Goal: Task Accomplishment & Management: Manage account settings

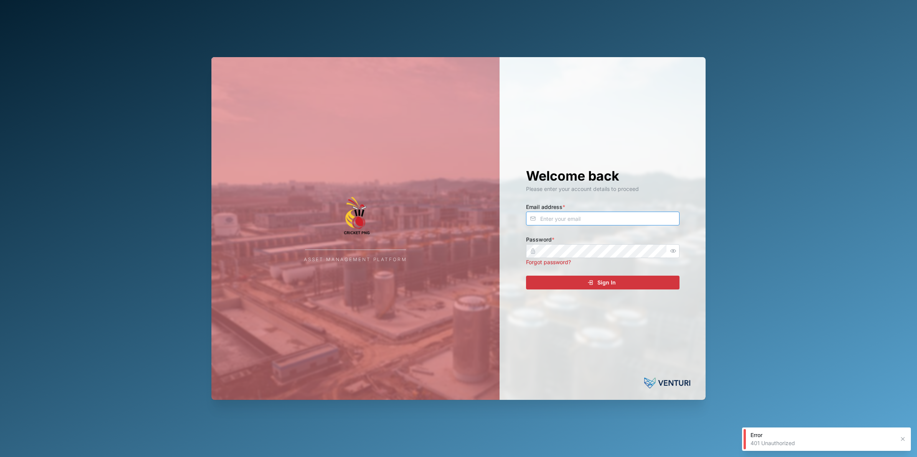
click at [617, 219] on input "Email address *" at bounding box center [602, 219] width 153 height 14
type input "nellie.mekere@venturi.io"
click at [611, 282] on span "Sign In" at bounding box center [606, 282] width 18 height 13
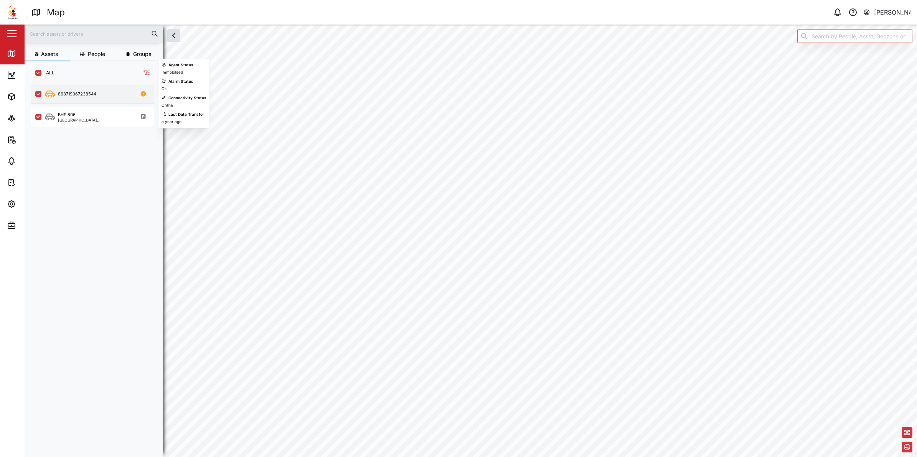
click at [68, 93] on div "863719067238544" at bounding box center [77, 94] width 38 height 7
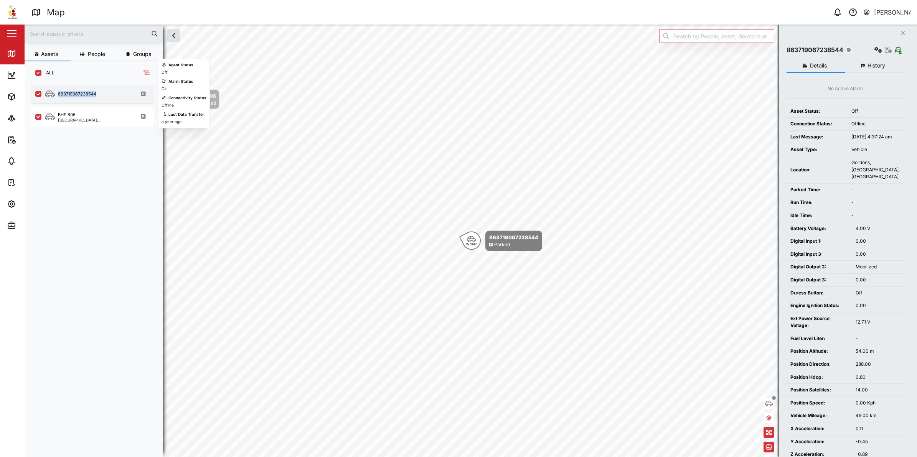
click at [79, 93] on div "863719067238544" at bounding box center [77, 94] width 38 height 7
click at [12, 206] on icon "button" at bounding box center [11, 204] width 7 height 7
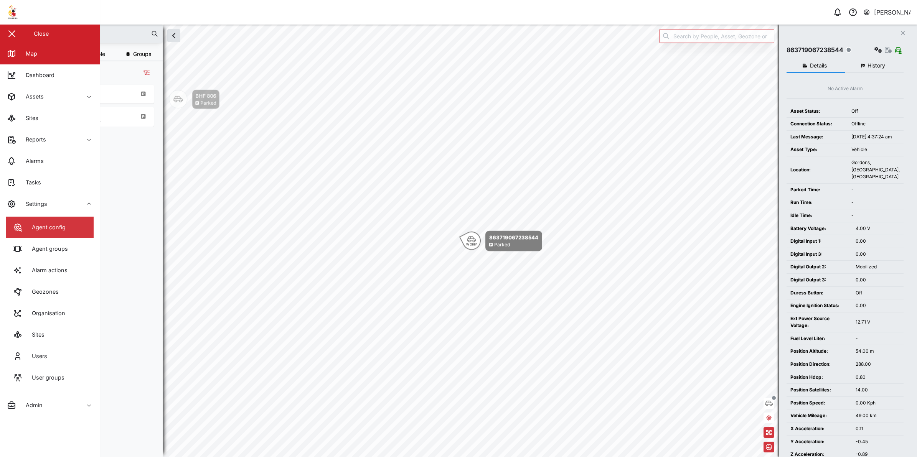
click at [66, 232] on link "Agent config" at bounding box center [49, 227] width 87 height 21
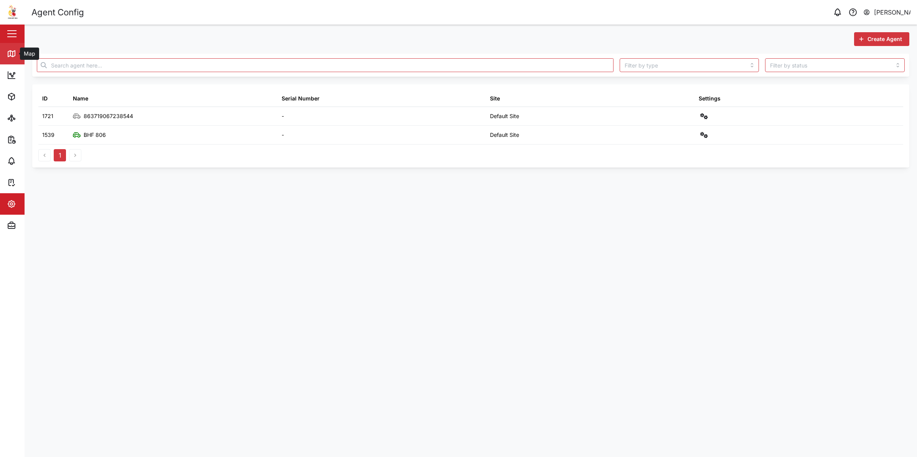
click at [14, 56] on icon at bounding box center [11, 53] width 9 height 9
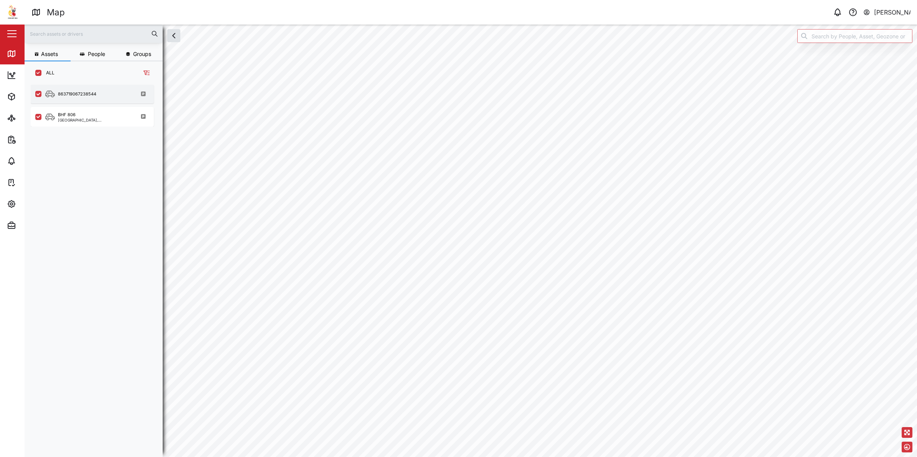
scroll to position [362, 119]
click at [66, 93] on div "863719067238544" at bounding box center [77, 94] width 38 height 7
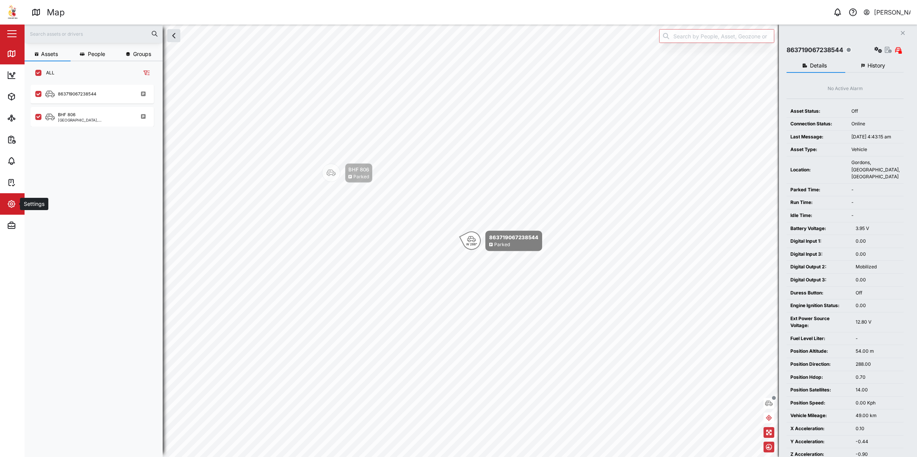
click at [8, 202] on icon "button" at bounding box center [11, 204] width 9 height 9
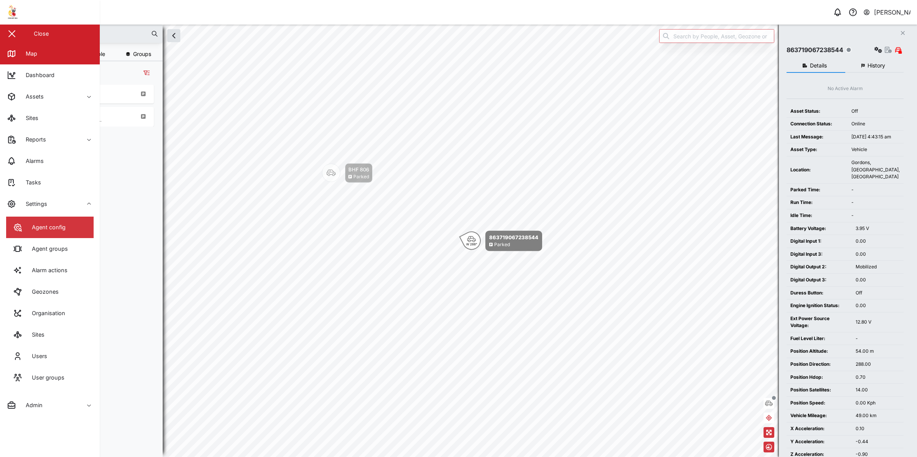
click at [64, 229] on div "Agent config" at bounding box center [46, 227] width 40 height 8
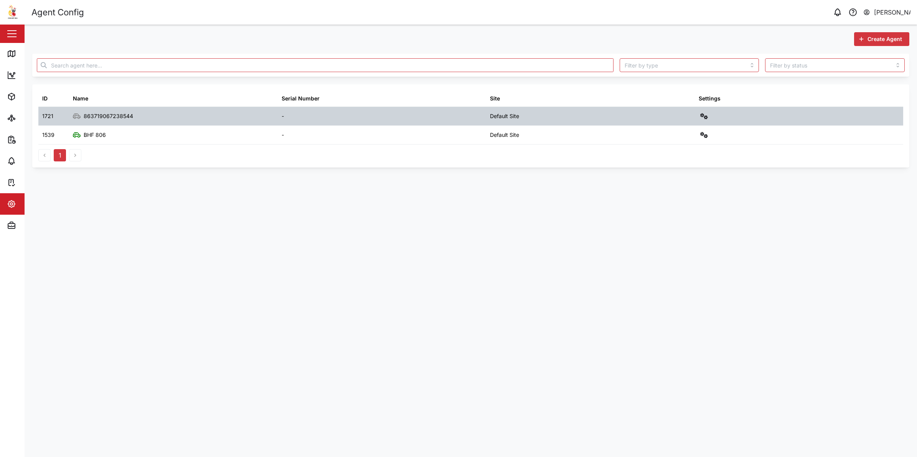
click at [699, 111] on button "button" at bounding box center [704, 116] width 11 height 11
click at [687, 138] on div "Configure" at bounding box center [675, 134] width 53 height 8
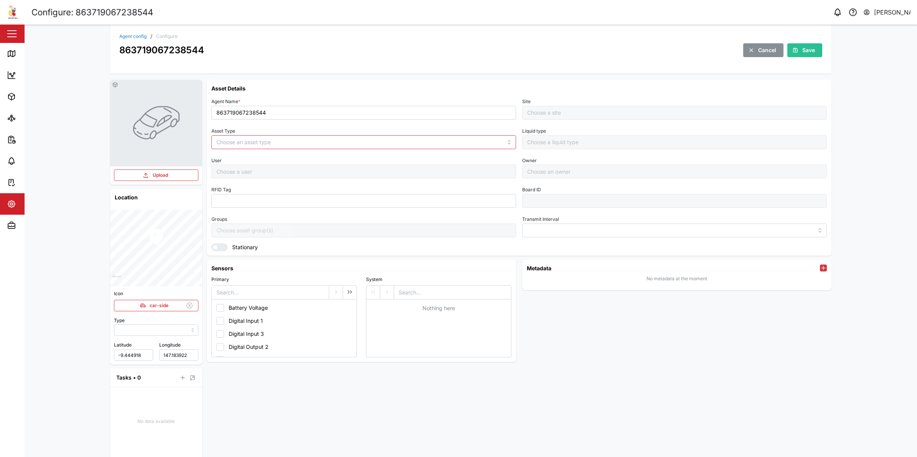
type input "MANUAL"
type input "VEHICLE"
type input "5 minutes"
type input "Default Site"
click at [243, 113] on input "863719067238544" at bounding box center [363, 113] width 305 height 14
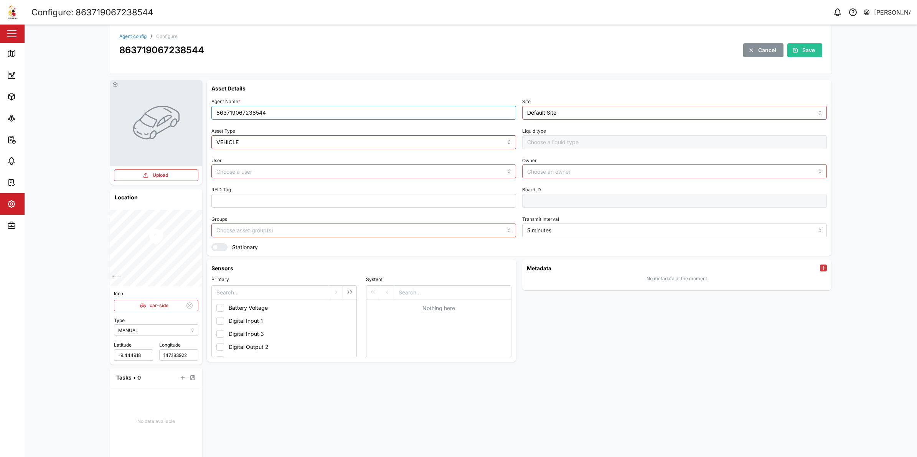
click at [243, 113] on input "863719067238544" at bounding box center [363, 113] width 305 height 14
type input "Nissan Urvan - Rego TBC"
click at [803, 53] on span "Save" at bounding box center [808, 50] width 13 height 13
click at [13, 52] on icon at bounding box center [13, 54] width 0 height 5
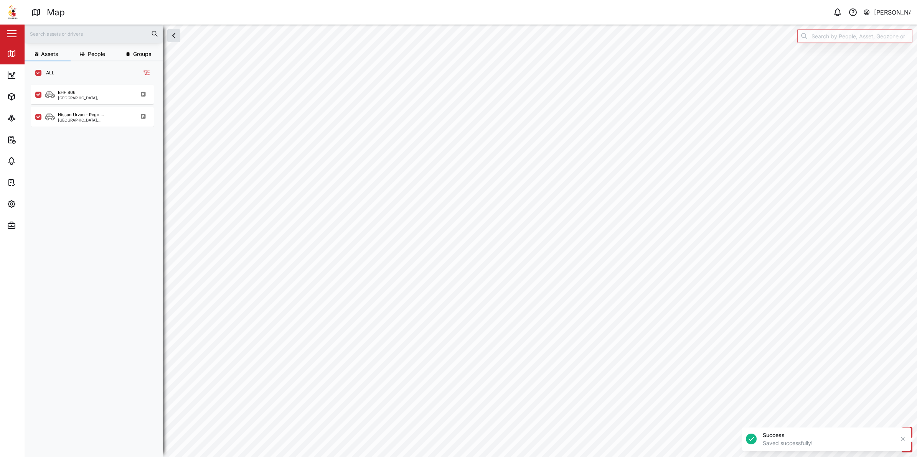
scroll to position [362, 119]
click at [76, 119] on div "Port Moresby, Southern Region" at bounding box center [94, 120] width 73 height 4
